Goal: Transaction & Acquisition: Purchase product/service

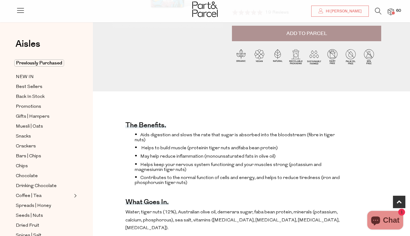
scroll to position [48, 0]
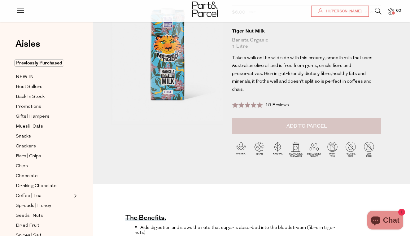
click at [309, 118] on button "Add to Parcel" at bounding box center [306, 125] width 149 height 15
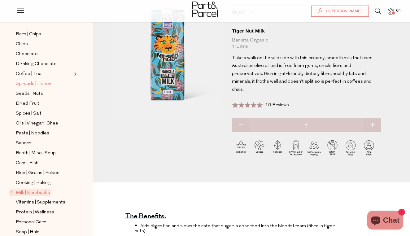
scroll to position [134, 0]
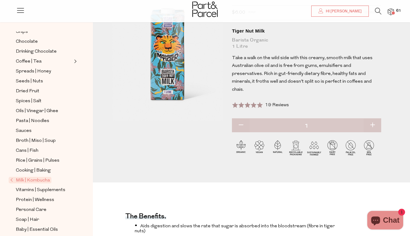
click at [38, 178] on span "Milk | Kombucha" at bounding box center [30, 180] width 43 height 7
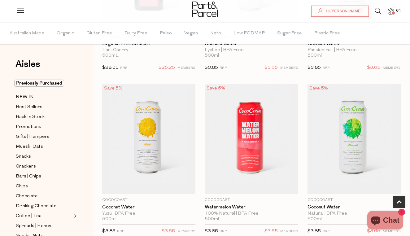
type input "3"
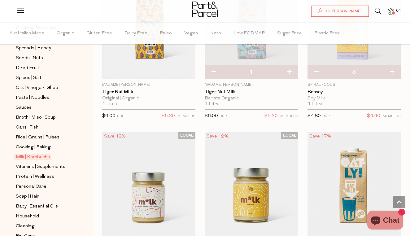
scroll to position [179, 0]
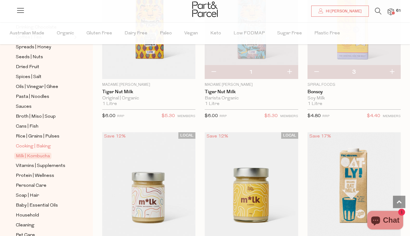
click at [41, 148] on span "Cooking | Baking" at bounding box center [33, 146] width 35 height 7
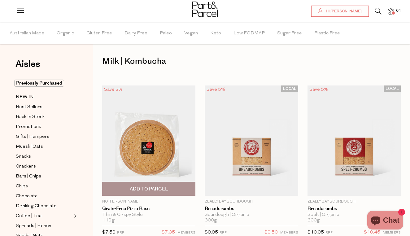
type input "2"
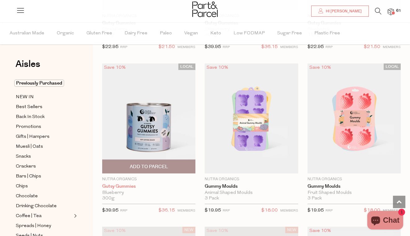
scroll to position [1178, 0]
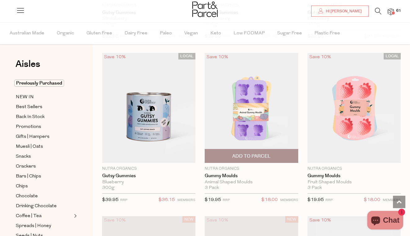
click at [258, 157] on span "Add To Parcel" at bounding box center [251, 156] width 38 height 7
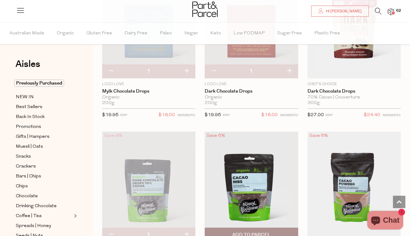
scroll to position [1431, 0]
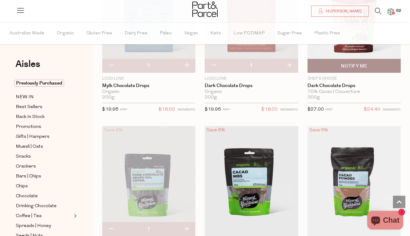
click at [345, 66] on span "Notify Me" at bounding box center [354, 66] width 26 height 7
type input "Notify when available"
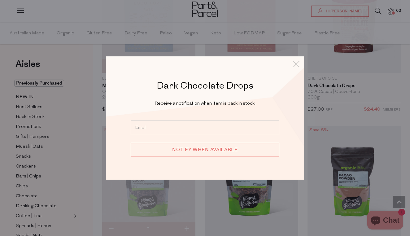
click at [229, 134] on input "email" at bounding box center [205, 127] width 149 height 15
type input "liz.kirb@gmail.com"
click at [173, 148] on input "Notify when available" at bounding box center [205, 150] width 149 height 14
type input "We will be in touch"
click at [294, 63] on icon at bounding box center [296, 63] width 9 height 9
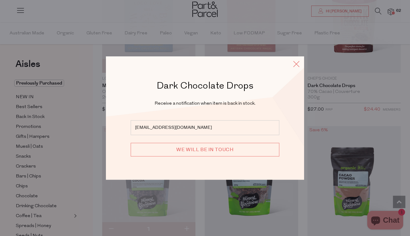
click at [298, 65] on icon at bounding box center [296, 63] width 9 height 9
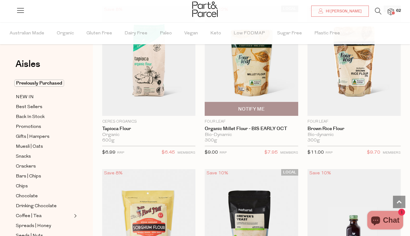
scroll to position [4002, 0]
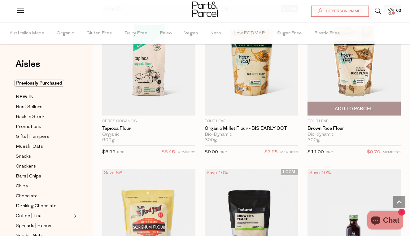
click at [354, 102] on span "Add To Parcel" at bounding box center [353, 108] width 89 height 13
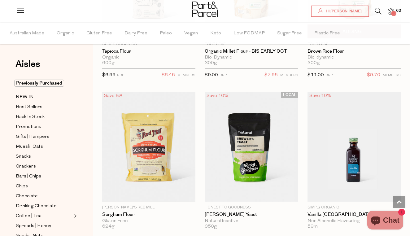
scroll to position [4125, 0]
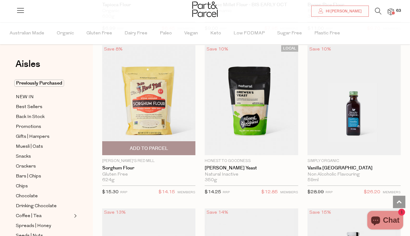
click at [165, 145] on span "Add To Parcel" at bounding box center [149, 148] width 38 height 7
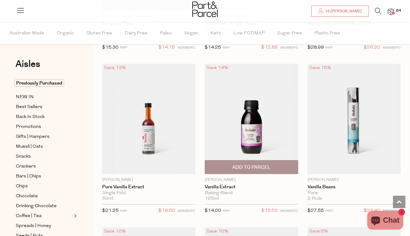
scroll to position [4309, 0]
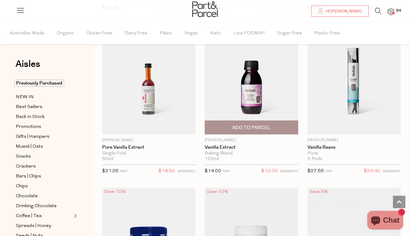
click at [259, 124] on span "Add To Parcel" at bounding box center [251, 127] width 38 height 7
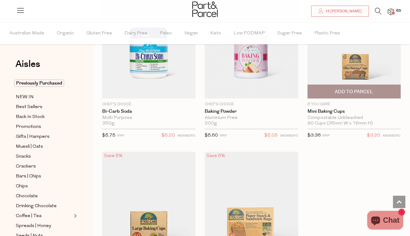
scroll to position [4555, 0]
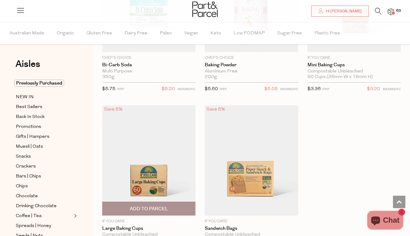
click at [172, 202] on span "Add To Parcel" at bounding box center [148, 208] width 89 height 13
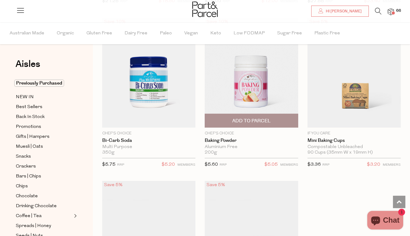
scroll to position [4467, 0]
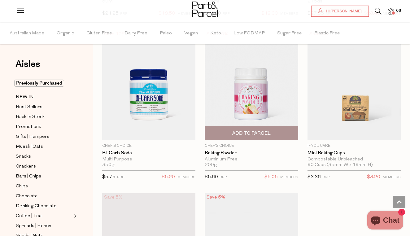
click at [267, 130] on span "Add To Parcel" at bounding box center [251, 133] width 38 height 7
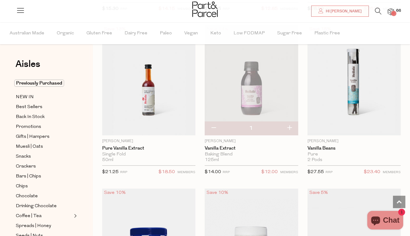
scroll to position [4294, 0]
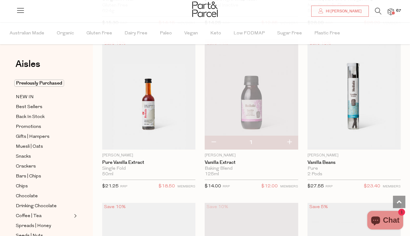
click at [392, 10] on img at bounding box center [391, 11] width 6 height 7
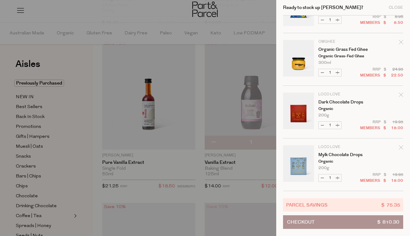
scroll to position [3037, 0]
click at [165, 123] on div at bounding box center [205, 118] width 410 height 236
